Goal: Check status: Check status

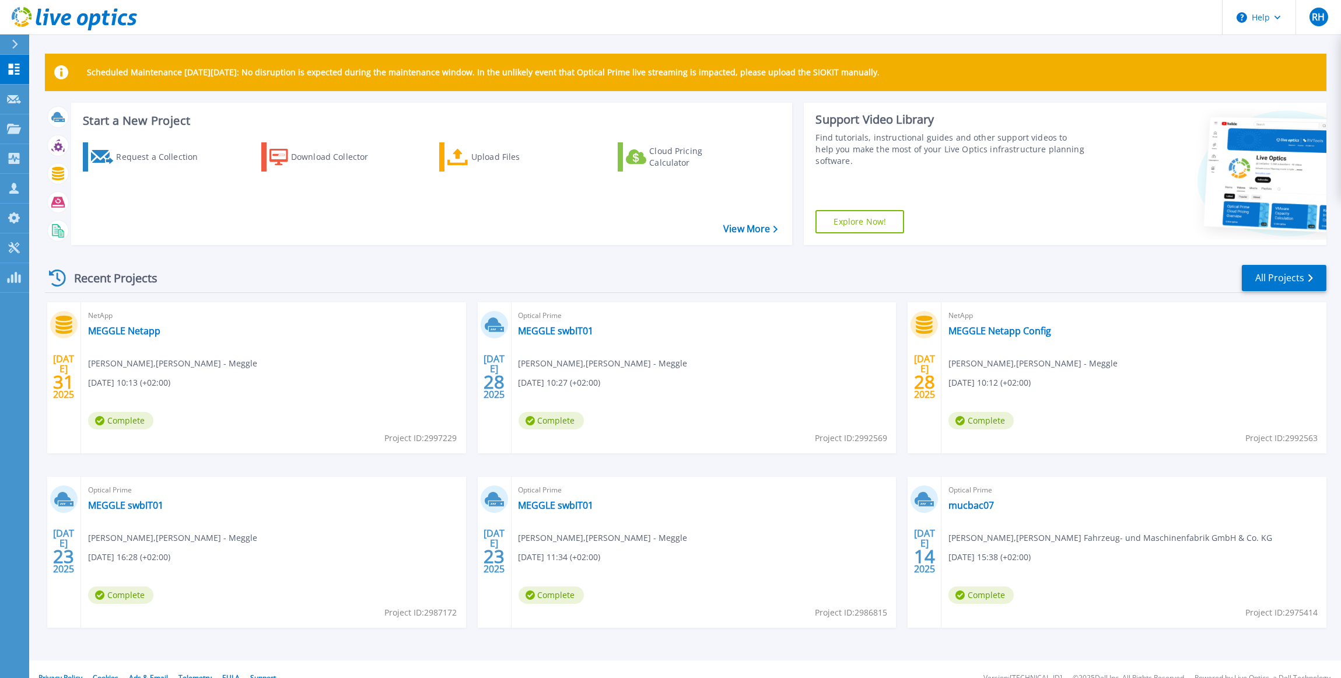
scroll to position [17, 0]
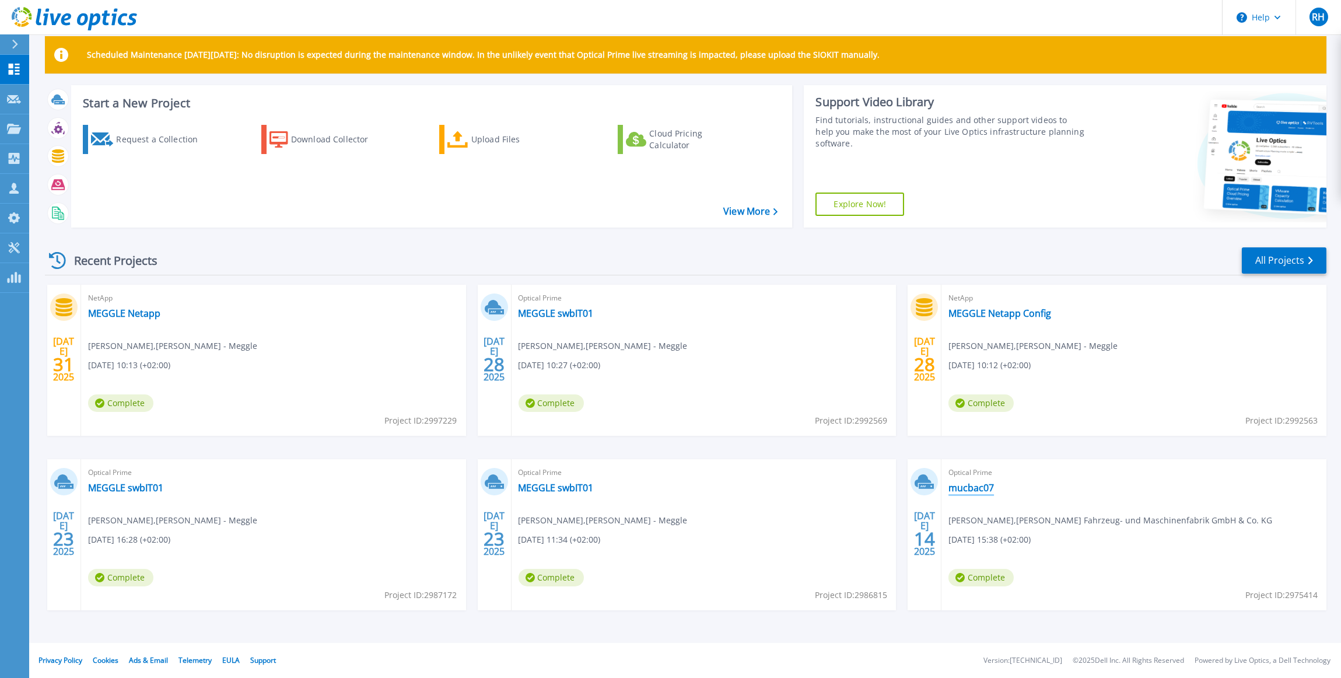
click at [980, 487] on link "mucbac07" at bounding box center [970, 488] width 45 height 12
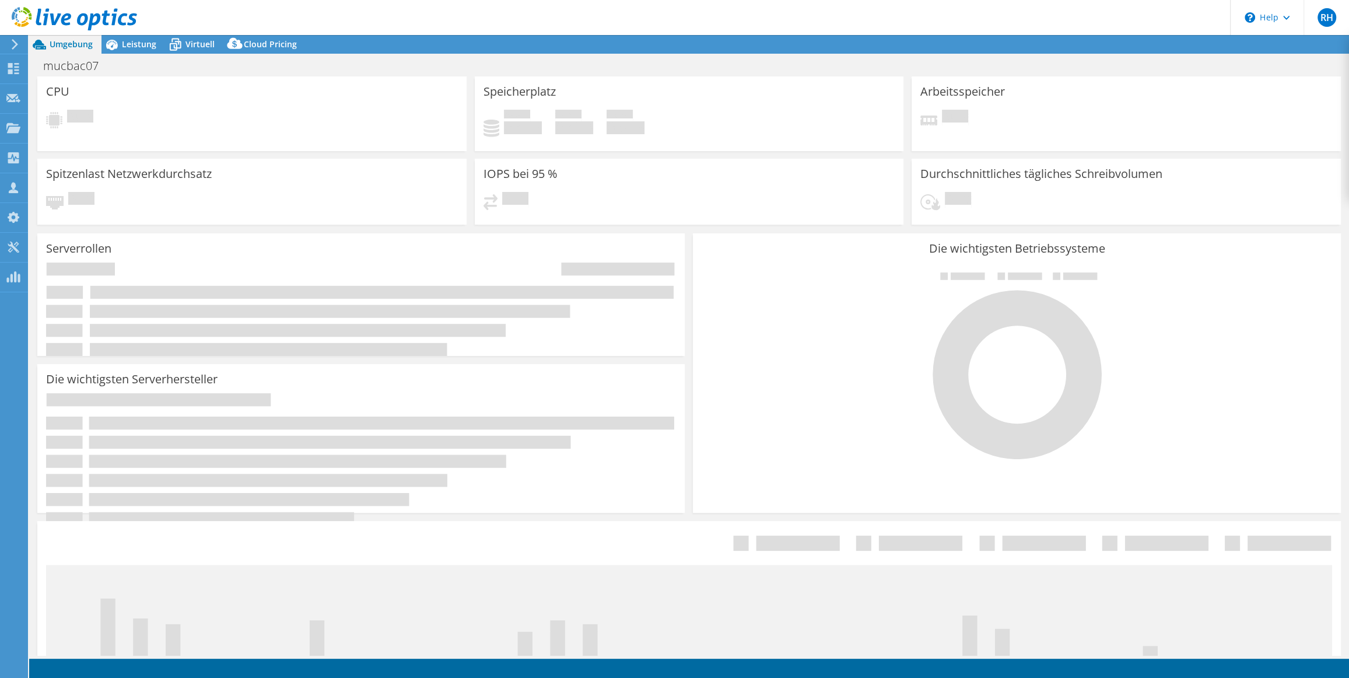
select select "EUFrankfurt"
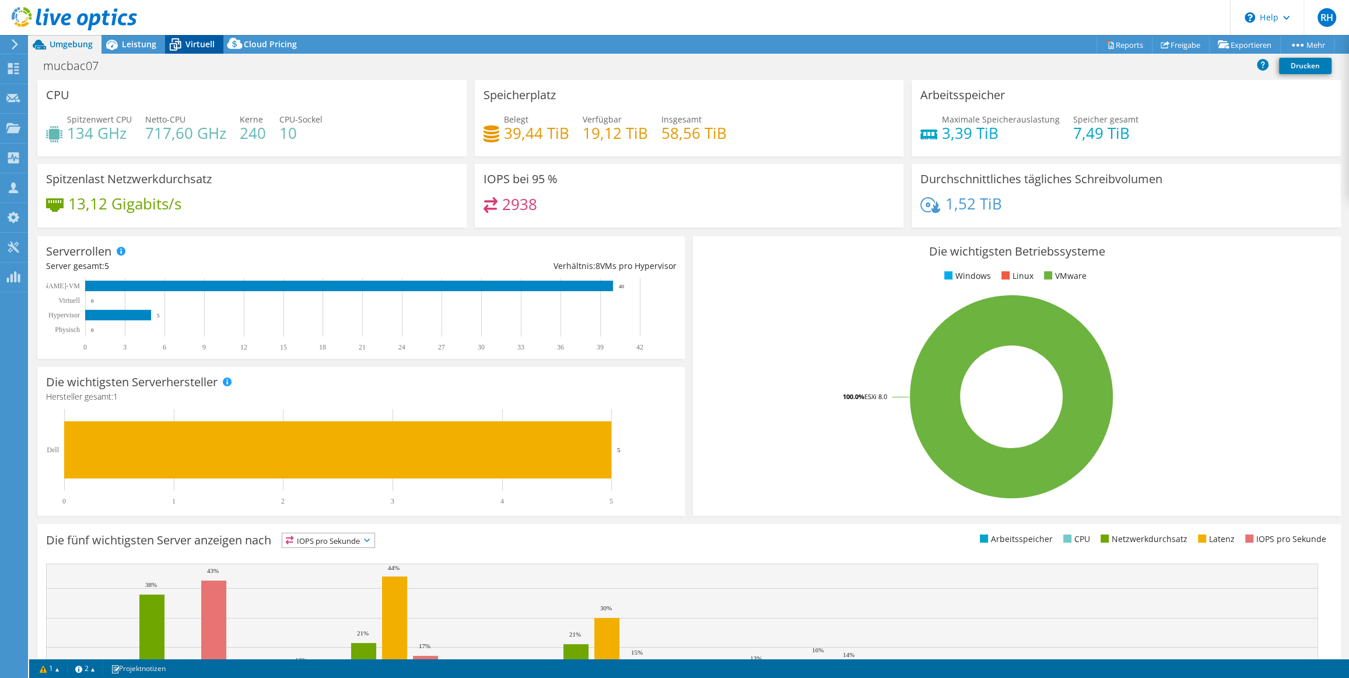
click at [193, 44] on span "Virtuell" at bounding box center [199, 43] width 29 height 11
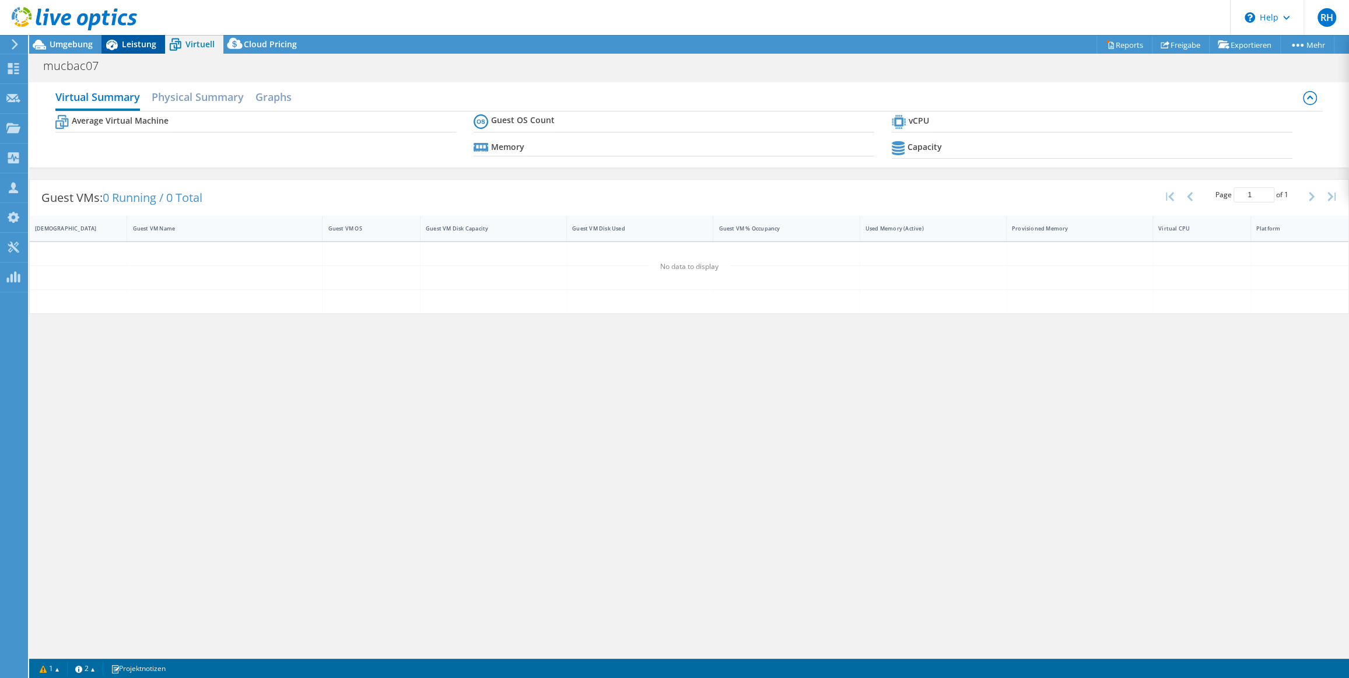
click at [139, 44] on span "Leistung" at bounding box center [139, 43] width 34 height 11
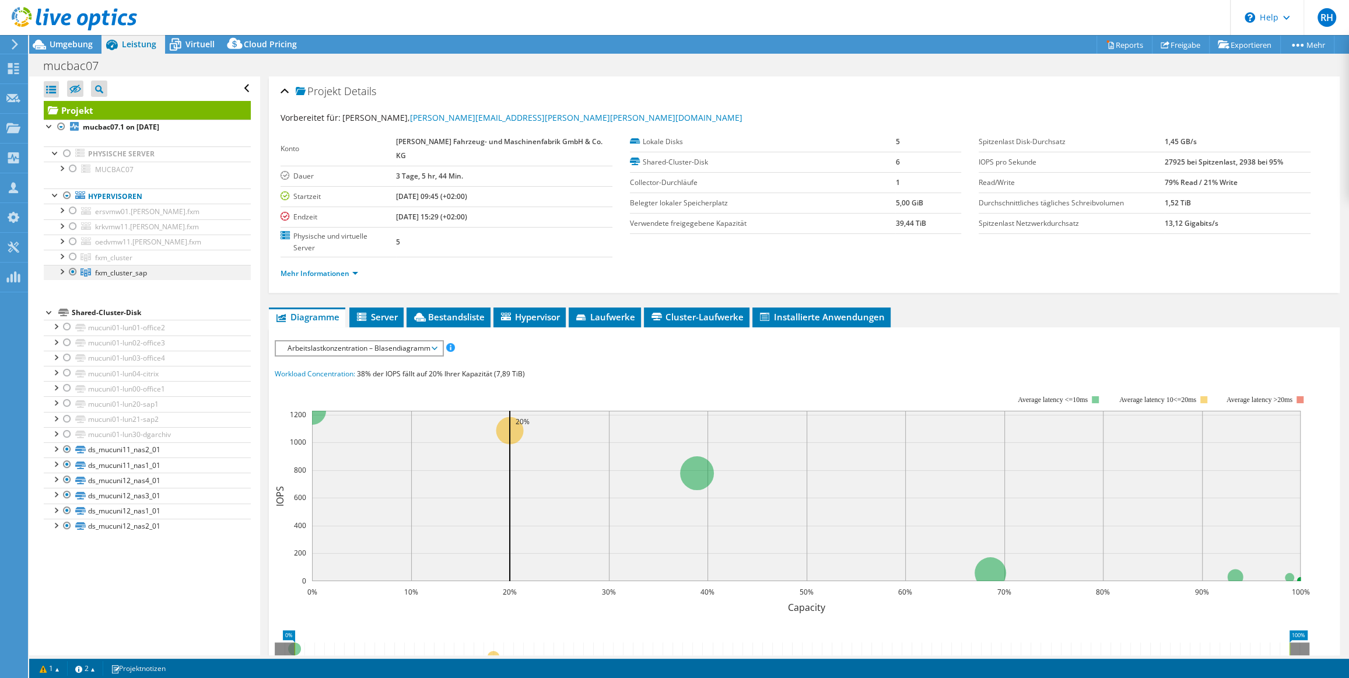
click at [62, 271] on div at bounding box center [61, 271] width 12 height 12
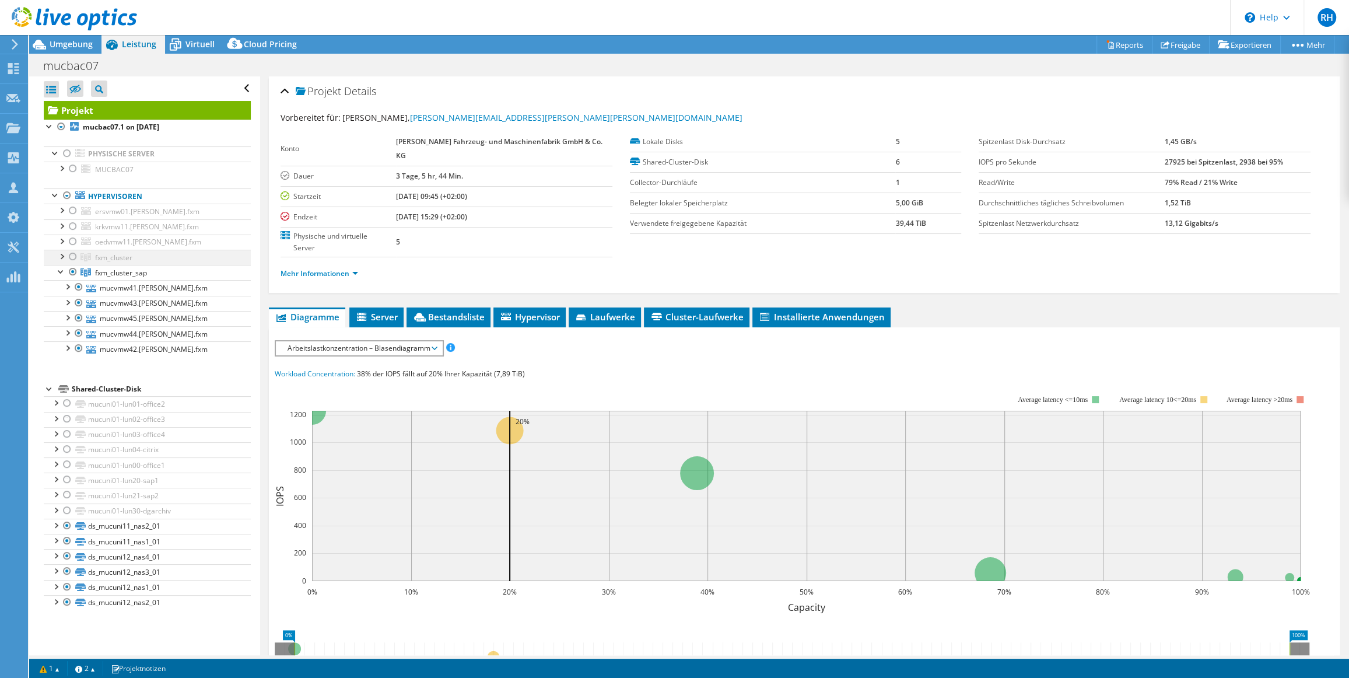
click at [61, 255] on div at bounding box center [61, 256] width 12 height 12
